Goal: Transaction & Acquisition: Purchase product/service

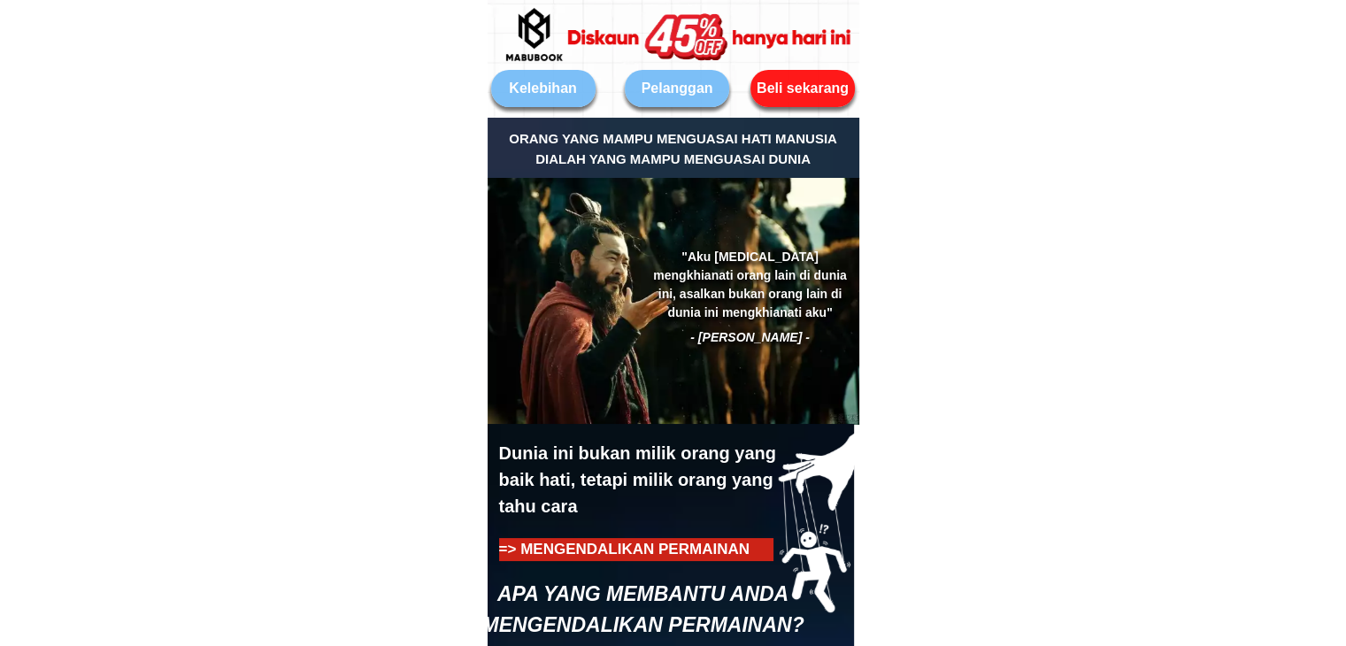
drag, startPoint x: 0, startPoint y: 0, endPoint x: 808, endPoint y: 103, distance: 814.5
click at [808, 96] on div "Beli sekarang" at bounding box center [802, 88] width 105 height 21
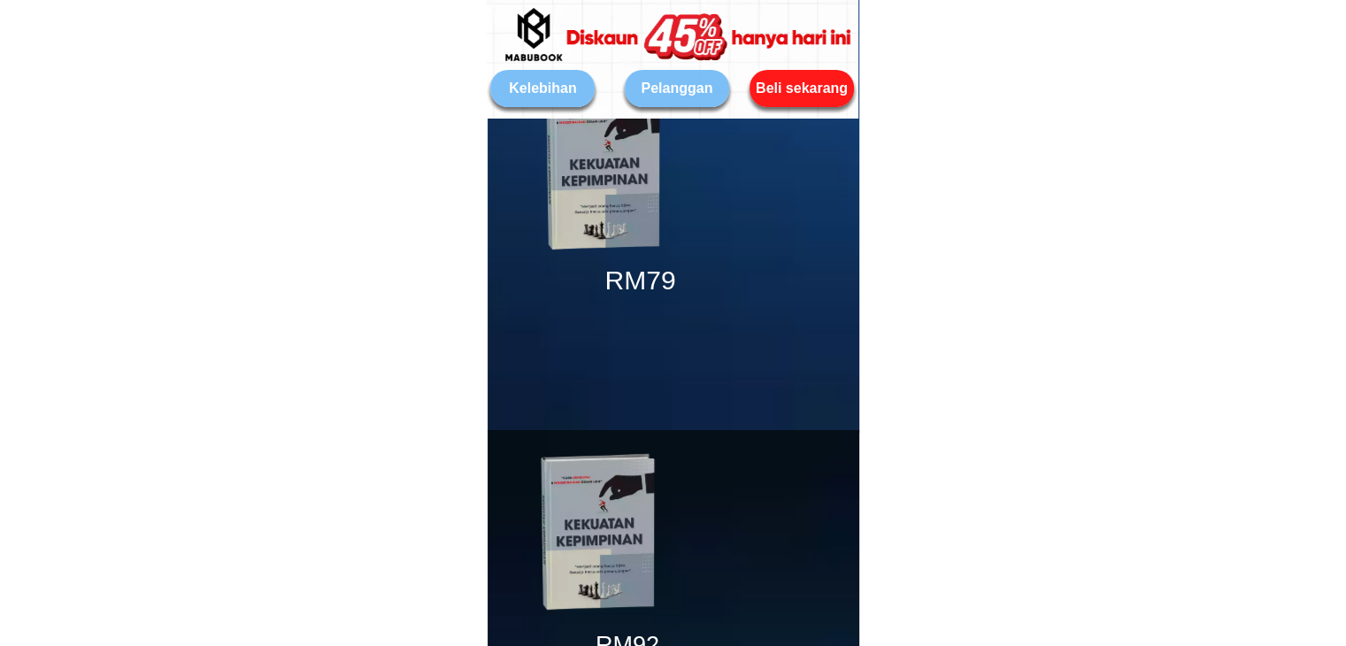
scroll to position [6654, 0]
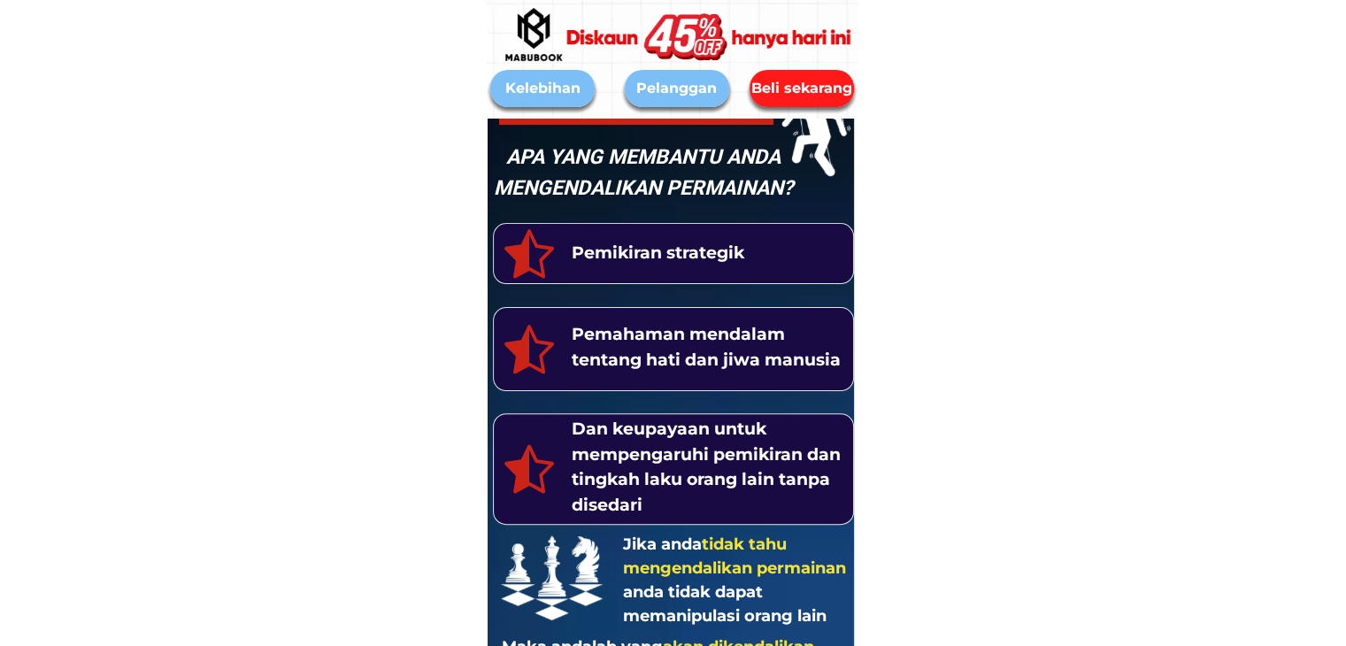
scroll to position [620, 0]
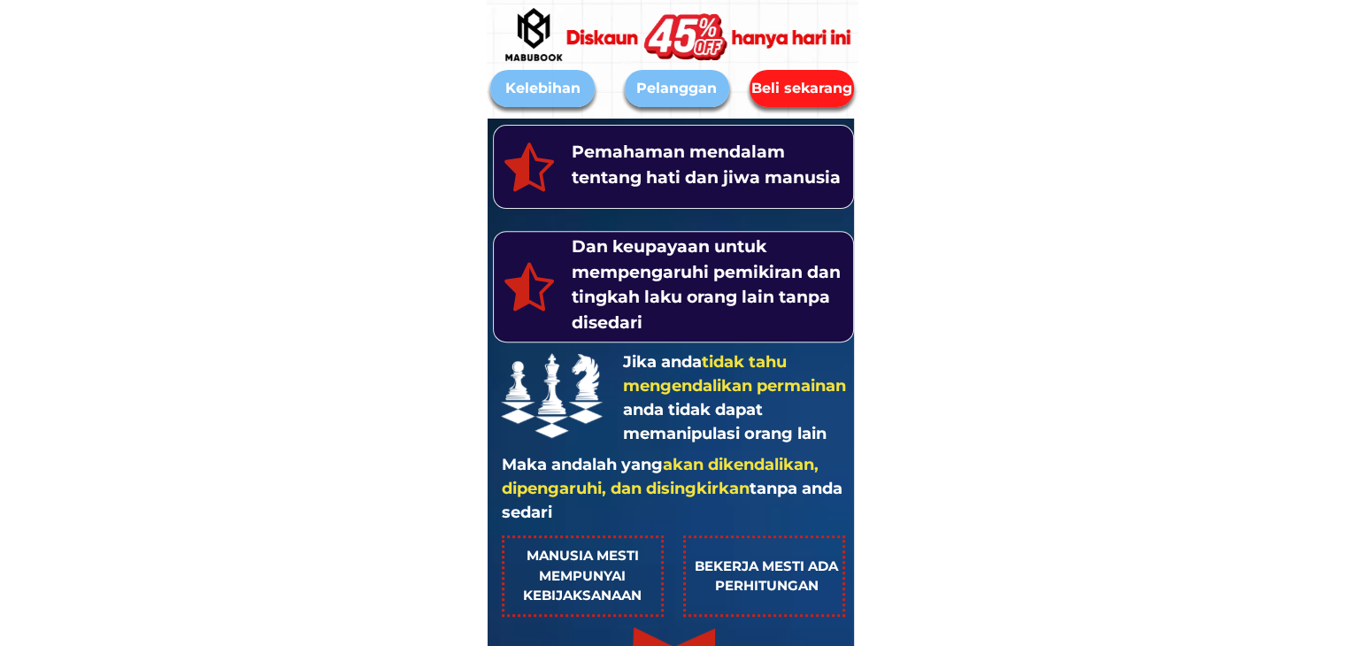
click at [811, 78] on div at bounding box center [714, 37] width 342 height 192
click at [819, 92] on div "Beli sekarang" at bounding box center [802, 88] width 105 height 21
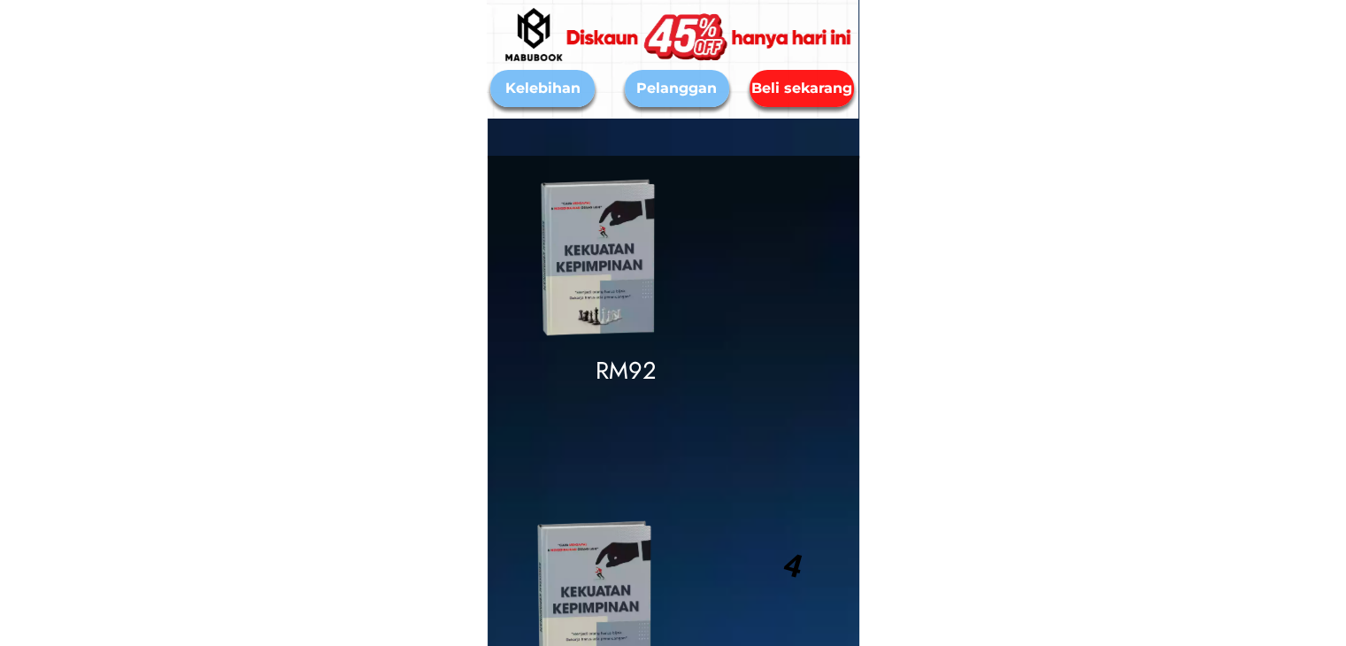
scroll to position [7014, 0]
